Goal: Find specific page/section: Find specific page/section

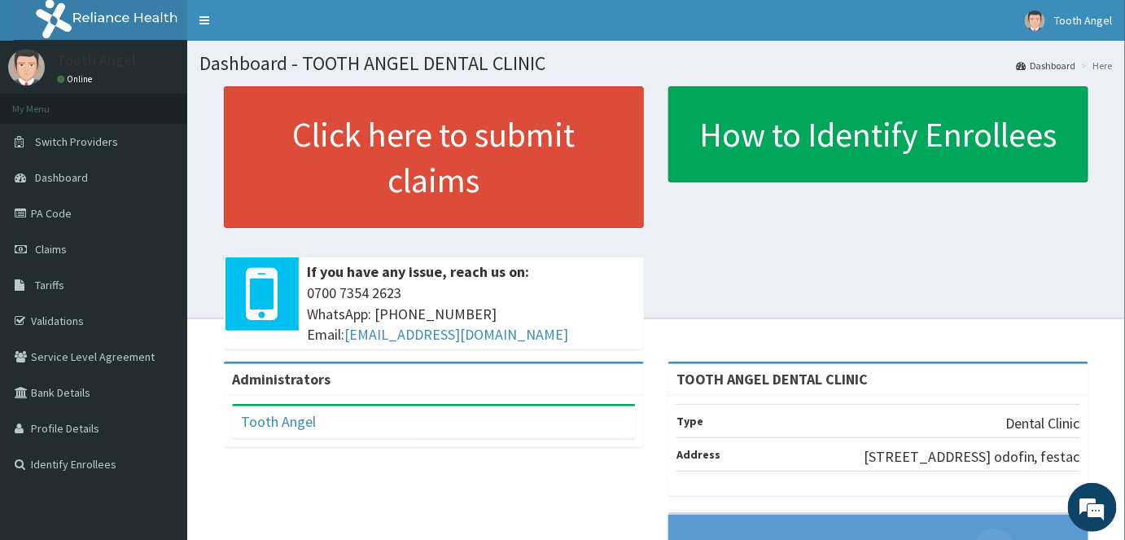
click at [4, 509] on aside "Tooth Angel Online My Menu Switch Providers Dashboard PA Code Claims Tariffs Va…" at bounding box center [93, 389] width 187 height 779
click at [54, 174] on span "Dashboard" at bounding box center [61, 177] width 53 height 15
click at [52, 168] on link "Dashboard" at bounding box center [93, 178] width 187 height 36
click at [46, 461] on link "Identify Enrollees" at bounding box center [93, 464] width 187 height 36
click at [46, 462] on link "Identify Enrollees" at bounding box center [93, 464] width 187 height 36
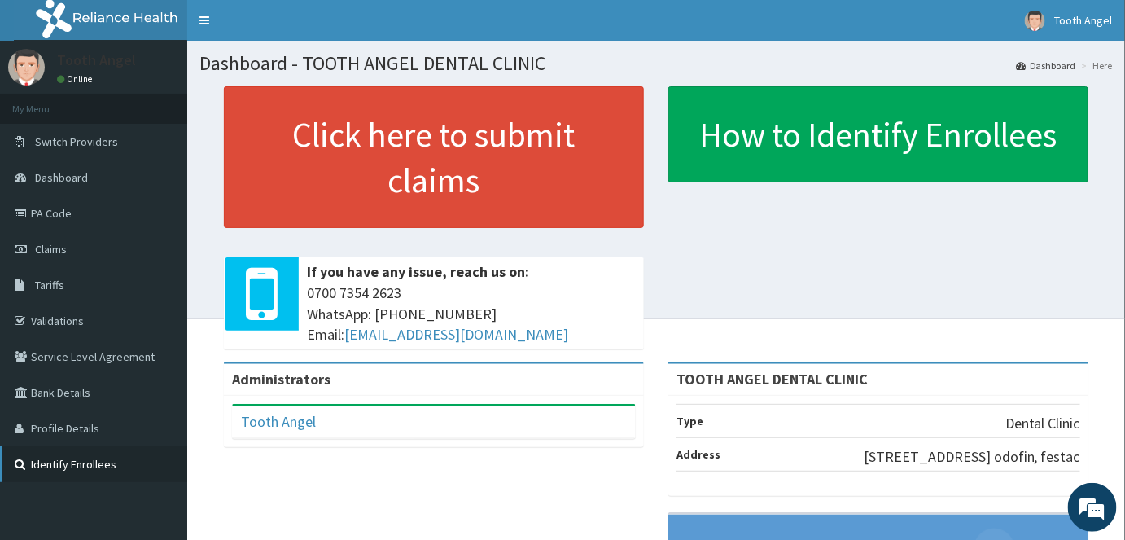
click at [46, 462] on link "Identify Enrollees" at bounding box center [93, 464] width 187 height 36
click at [1103, 65] on li "Here" at bounding box center [1095, 66] width 35 height 14
click at [1102, 65] on li "Here" at bounding box center [1095, 66] width 35 height 14
click at [1067, 67] on link "Dashboard" at bounding box center [1046, 66] width 60 height 14
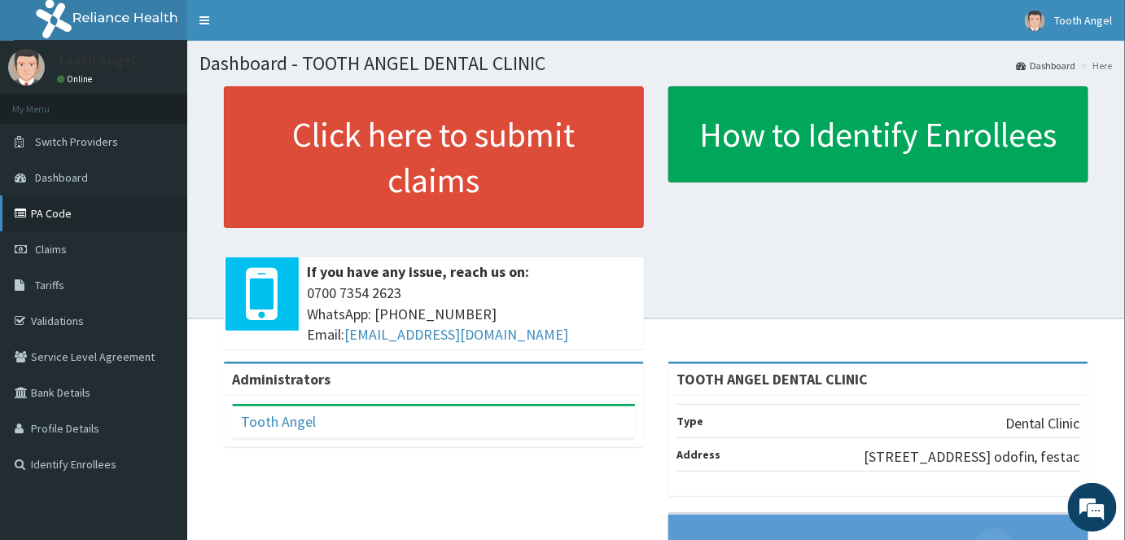
click at [84, 213] on link "PA Code" at bounding box center [93, 213] width 187 height 36
